Goal: Transaction & Acquisition: Purchase product/service

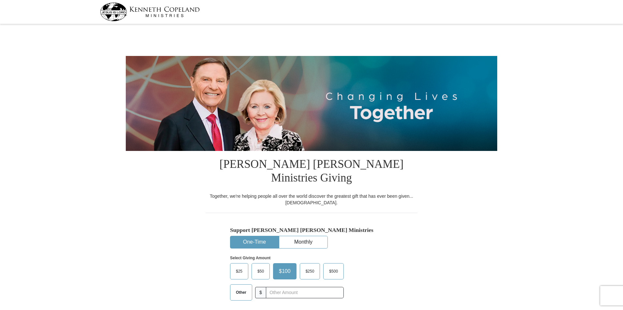
select select "[GEOGRAPHIC_DATA]"
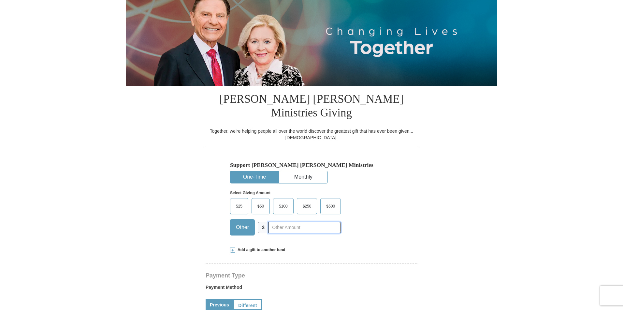
click at [277, 222] on input "text" at bounding box center [304, 227] width 72 height 11
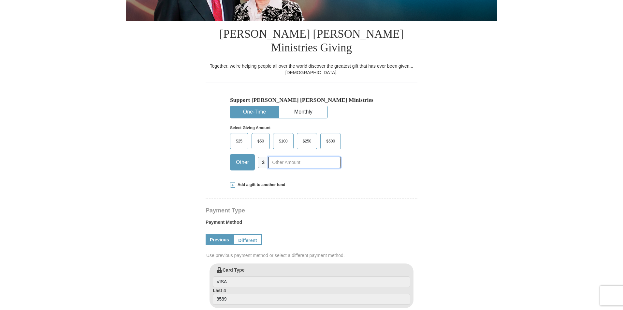
click at [285, 157] on input "text" at bounding box center [304, 162] width 72 height 11
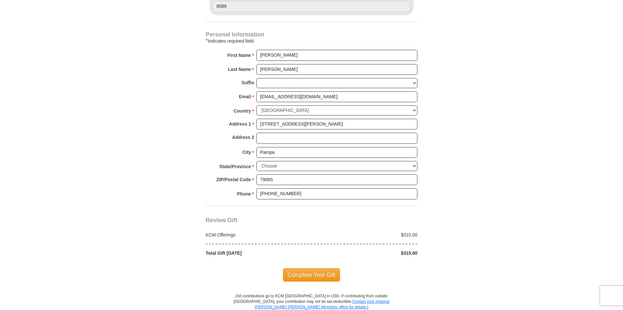
scroll to position [456, 0]
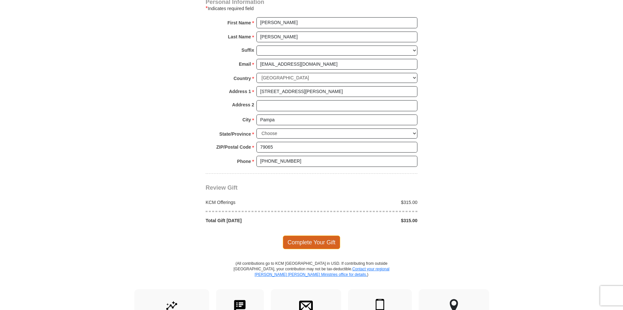
type input "315"
click at [316, 236] on span "Complete Your Gift" at bounding box center [312, 243] width 58 height 14
